Goal: Check status

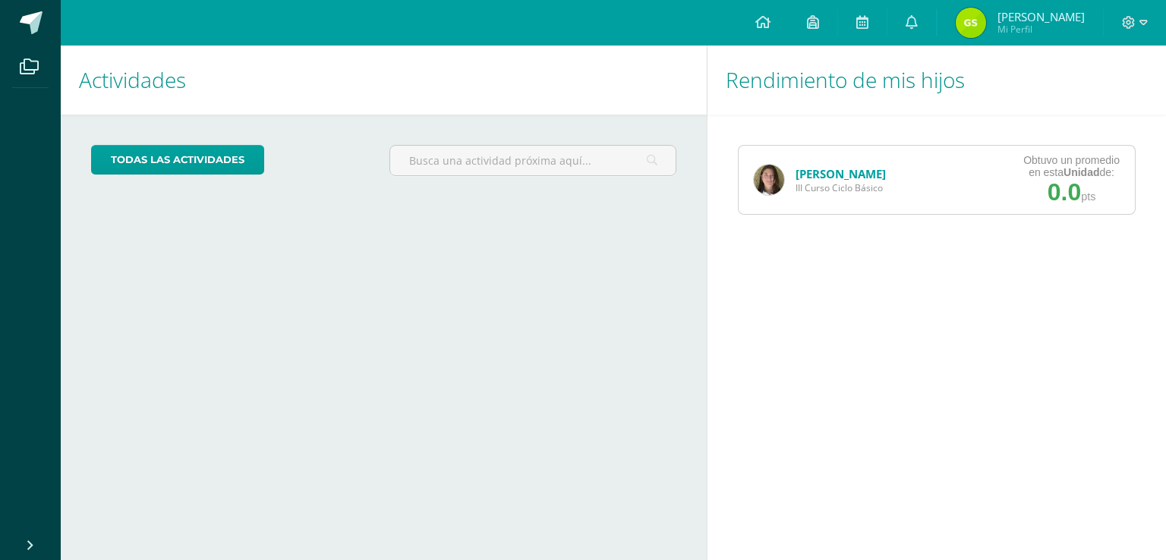
click at [857, 175] on link "[PERSON_NAME]" at bounding box center [840, 173] width 90 height 15
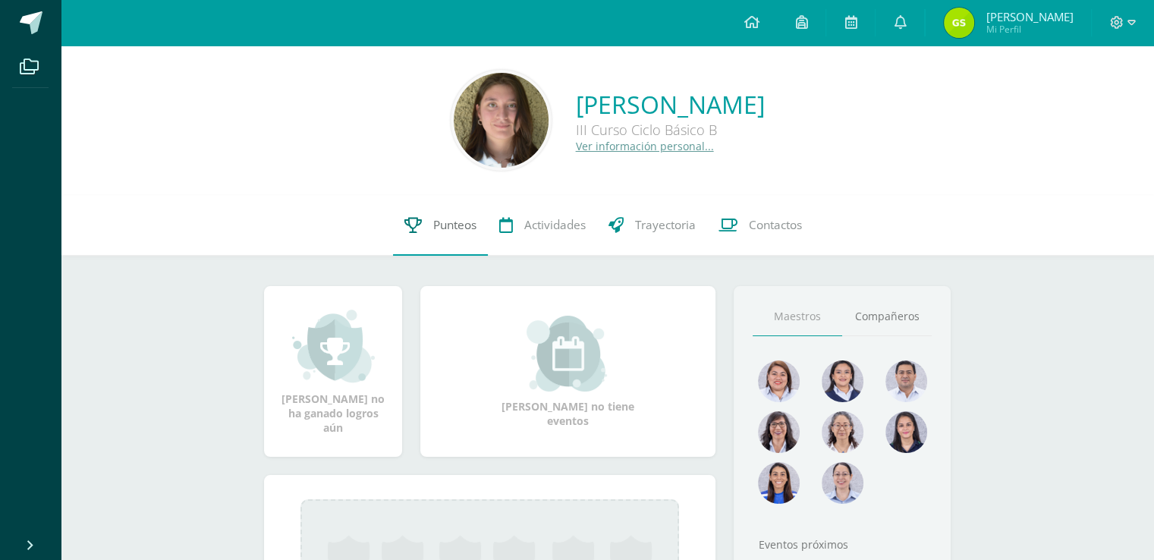
click at [439, 228] on span "Punteos" at bounding box center [454, 225] width 43 height 16
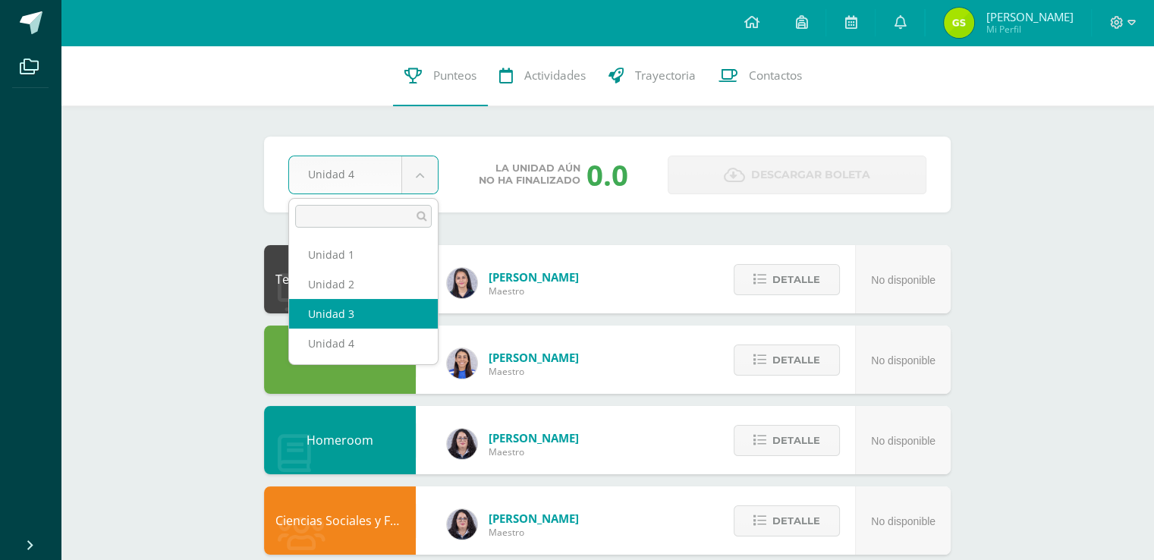
select select "Unidad 3"
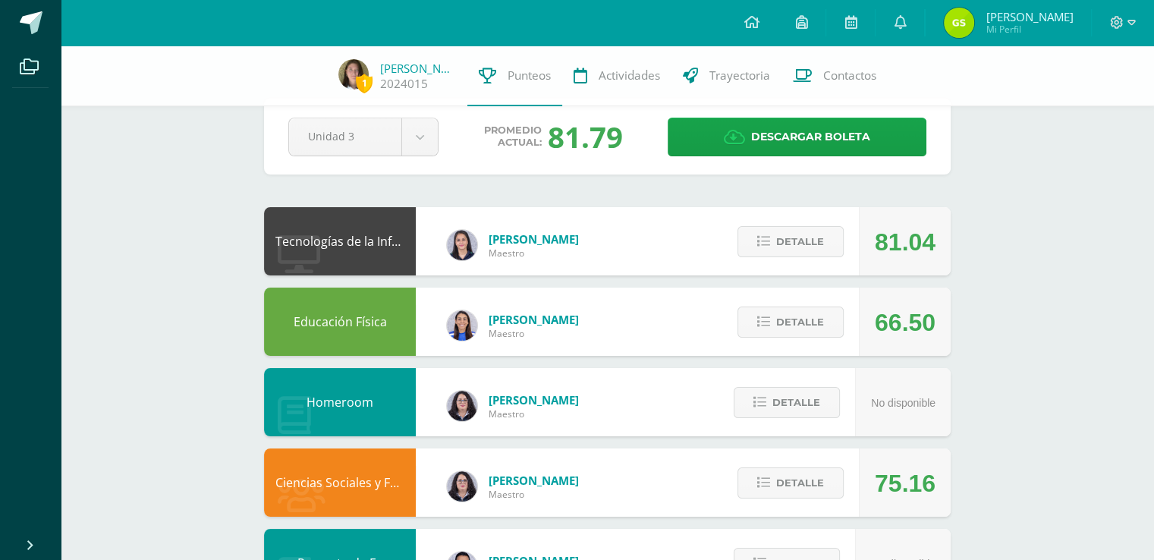
scroll to position [14, 0]
